Goal: Register for event/course

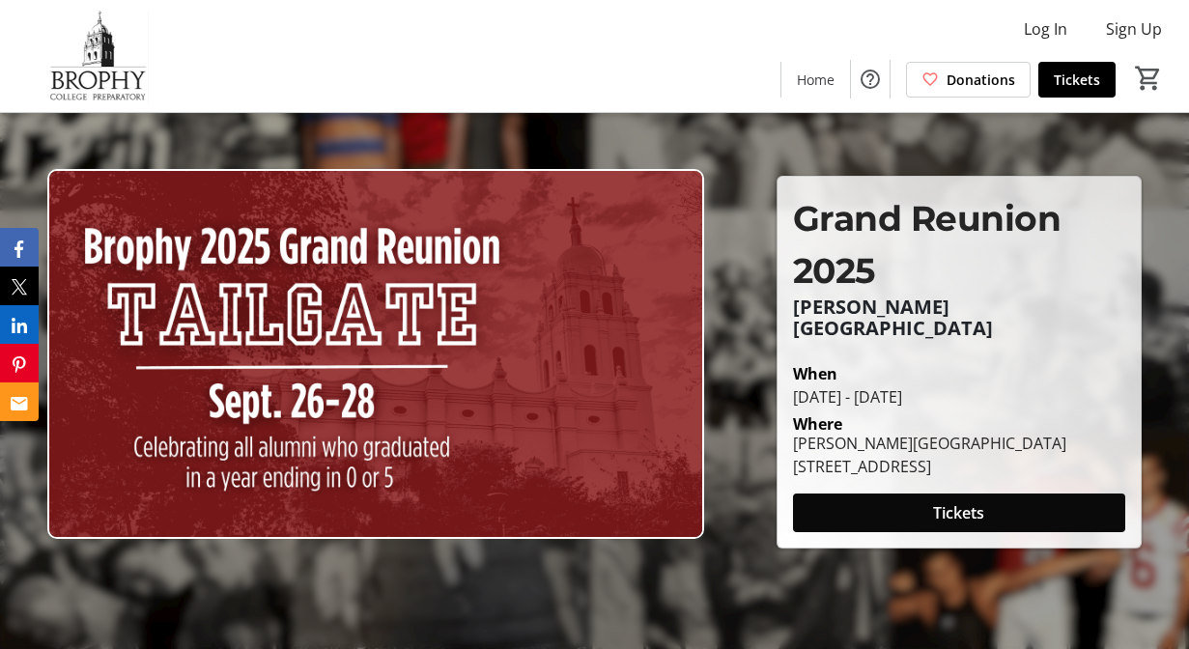
click at [927, 495] on span at bounding box center [959, 513] width 332 height 46
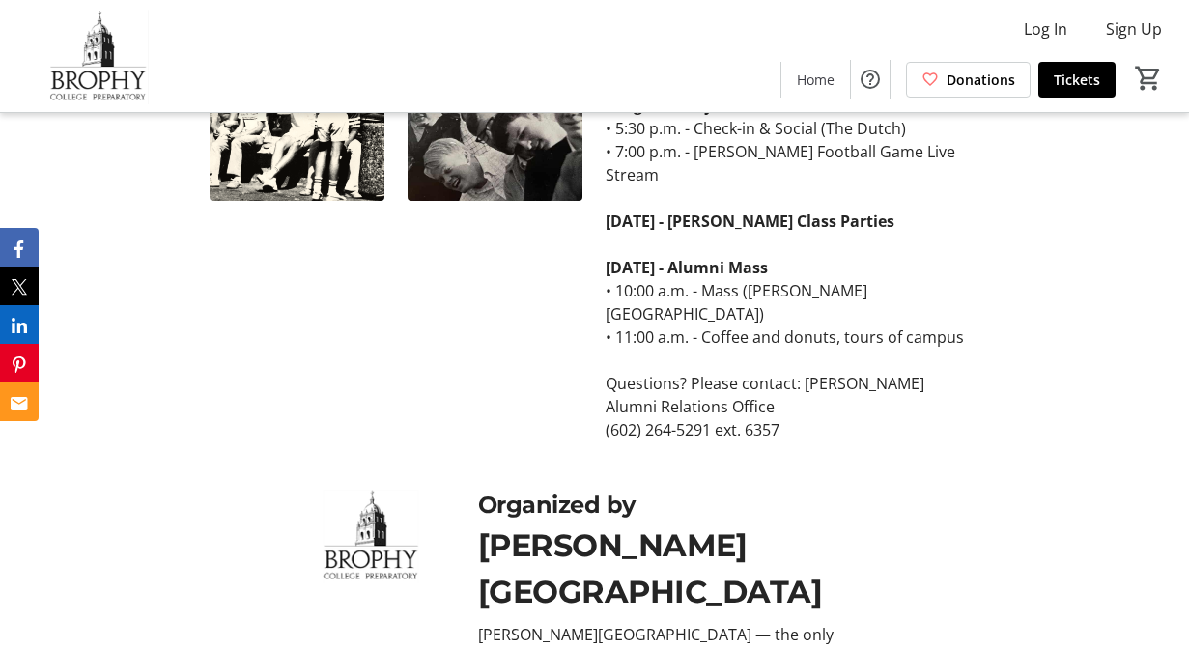
scroll to position [861, 0]
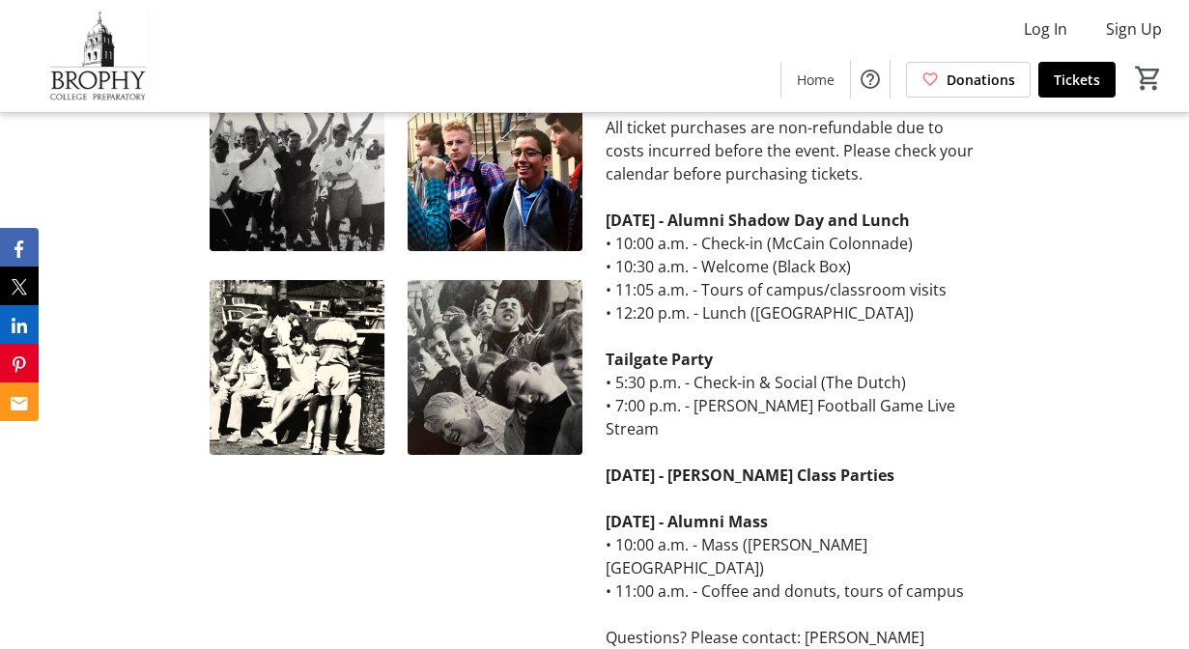
scroll to position [658, 0]
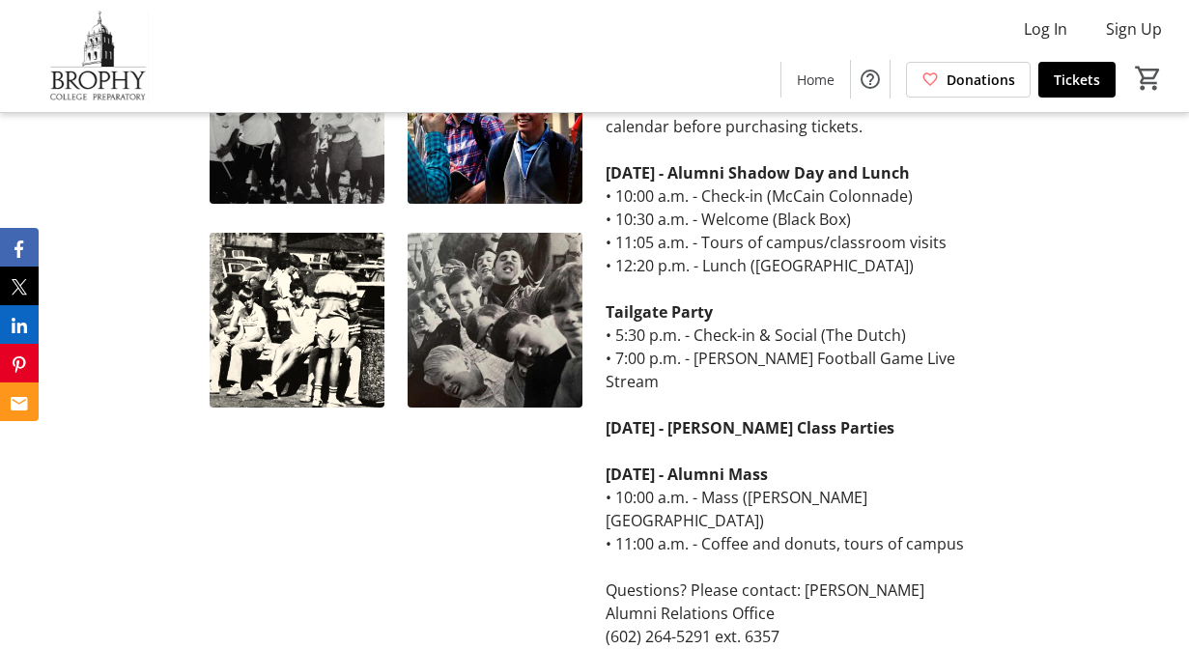
click at [710, 432] on strong "[DATE] - [PERSON_NAME] Class Parties" at bounding box center [750, 427] width 289 height 21
click at [693, 434] on strong "[DATE] - [PERSON_NAME] Class Parties" at bounding box center [750, 427] width 289 height 21
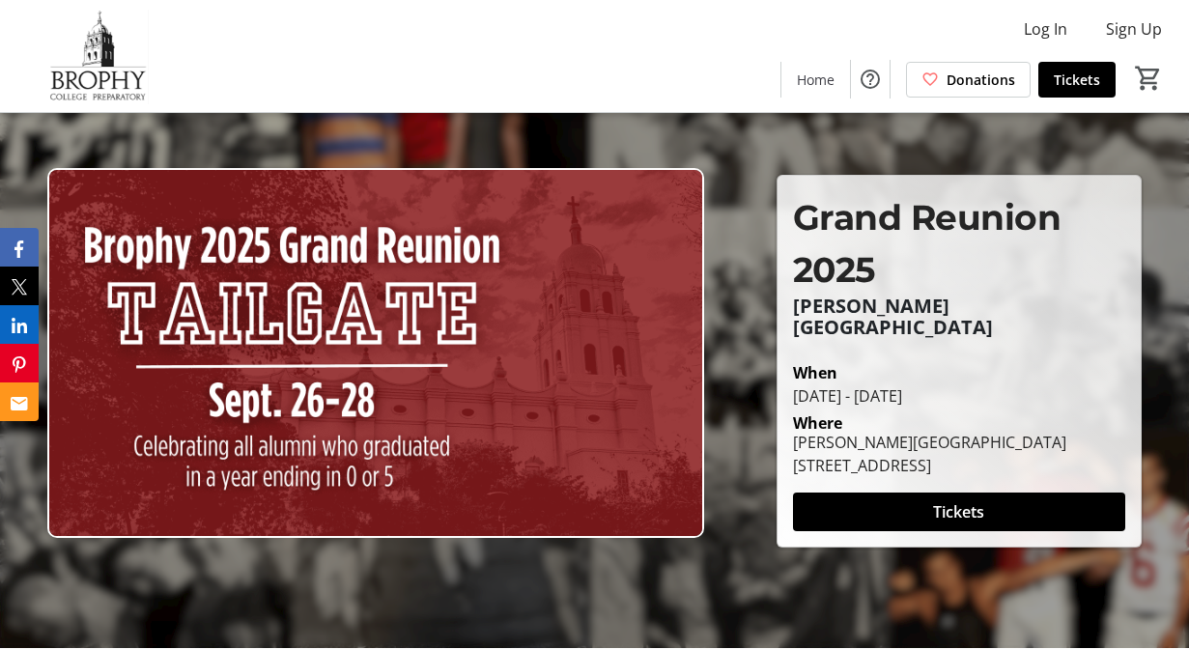
scroll to position [0, 0]
